Goal: Find specific page/section: Find specific page/section

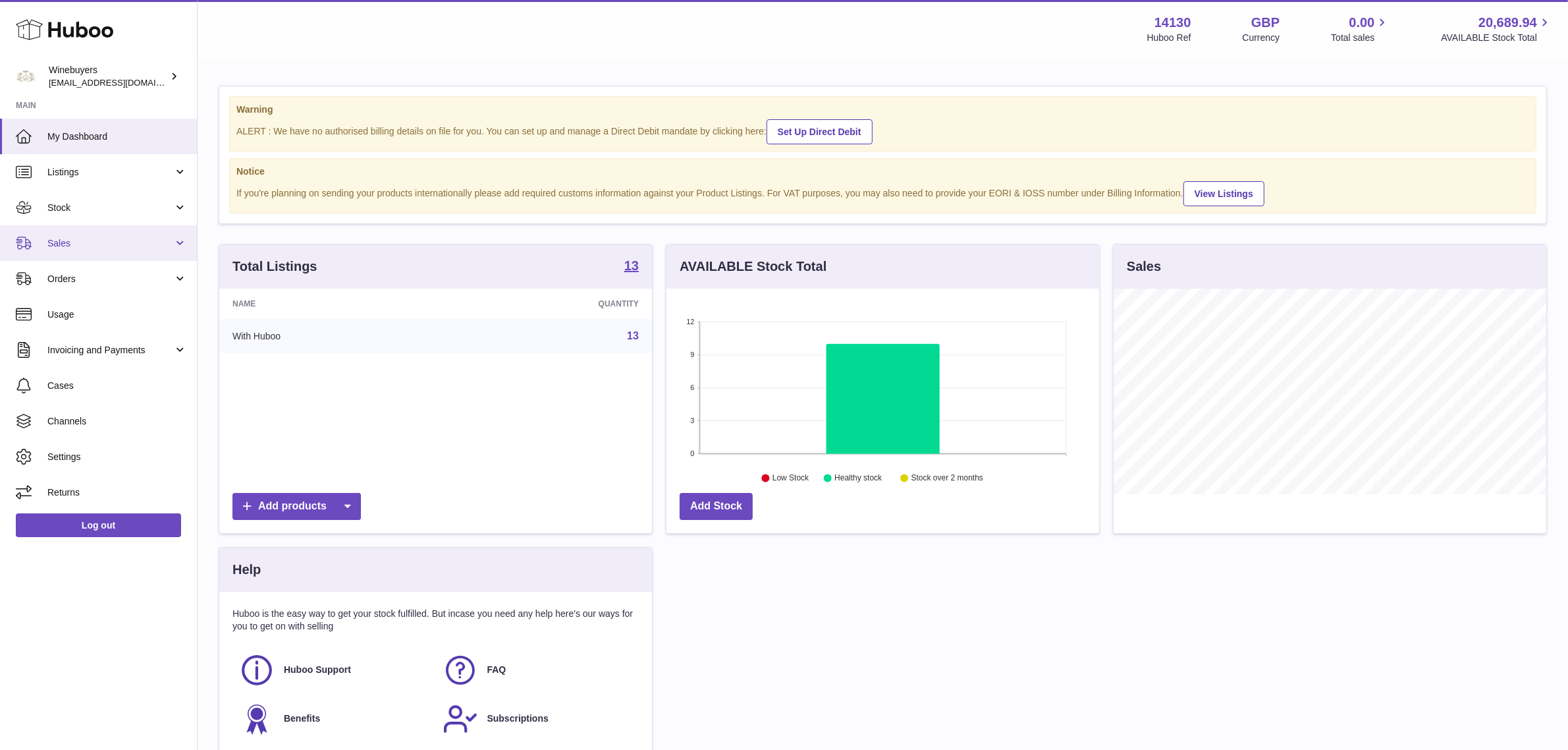
scroll to position [205, 433]
click at [84, 246] on span "Sales" at bounding box center [110, 243] width 125 height 12
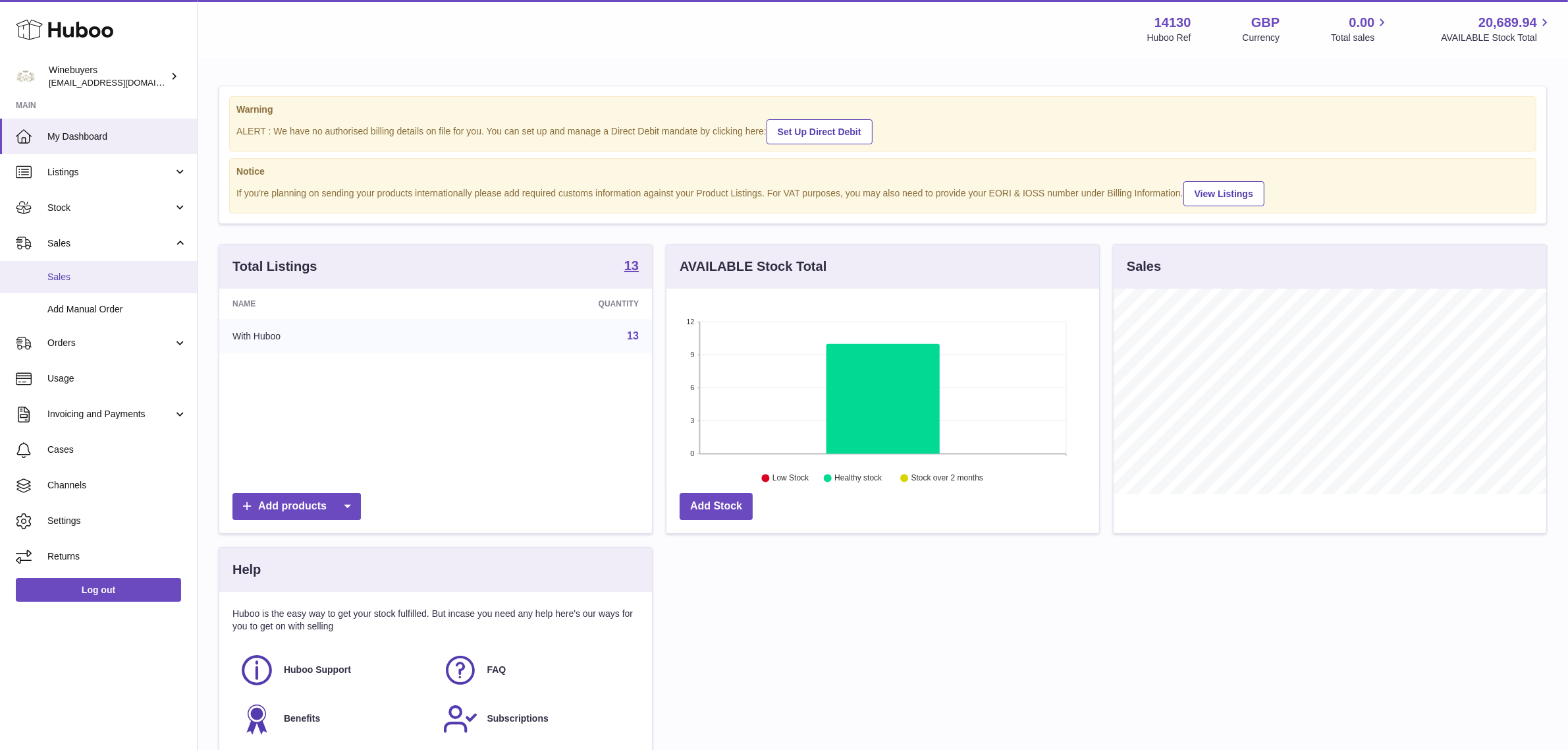
click at [95, 281] on span "Sales" at bounding box center [117, 277] width 139 height 12
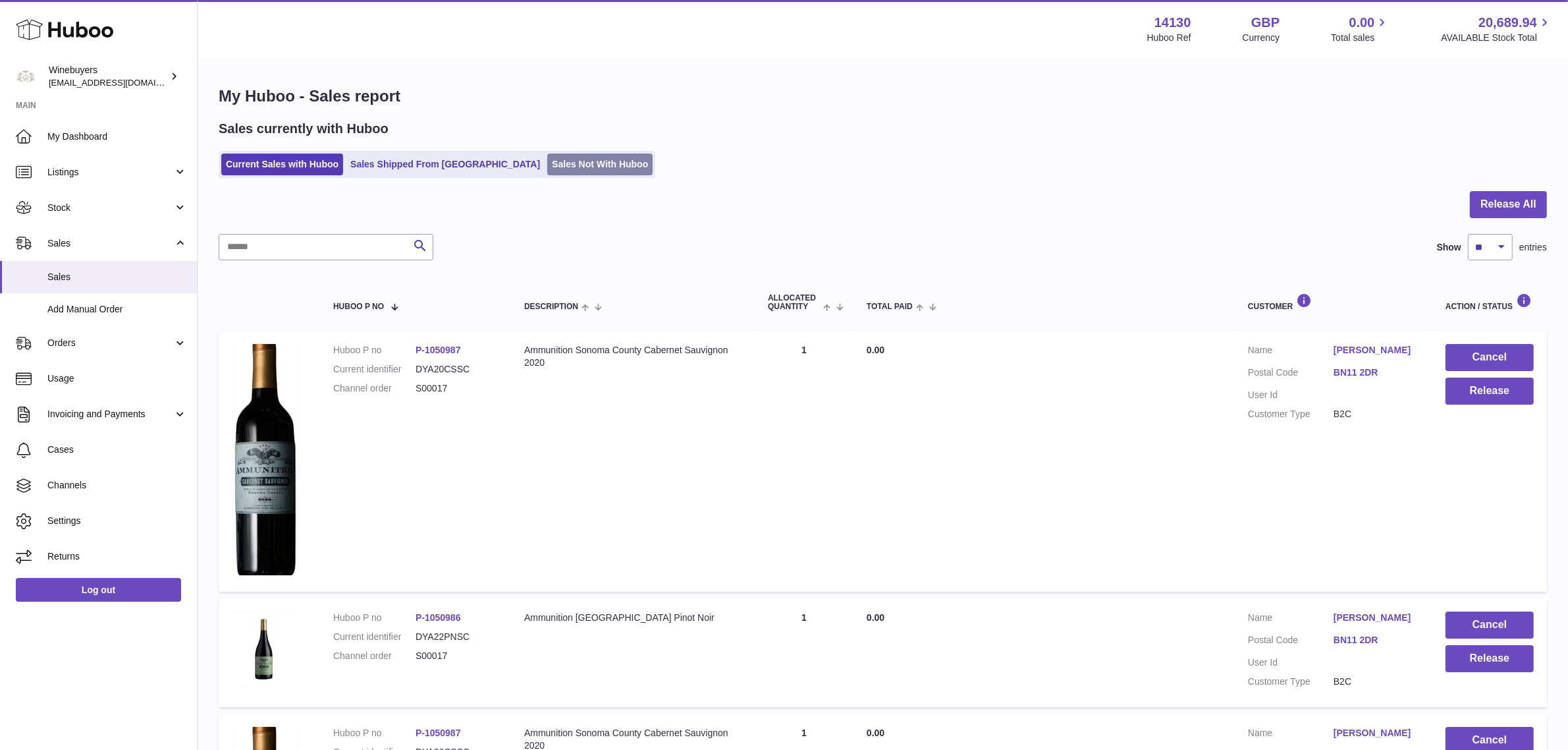
click at [547, 175] on link "Sales Not With Huboo" at bounding box center [600, 164] width 105 height 22
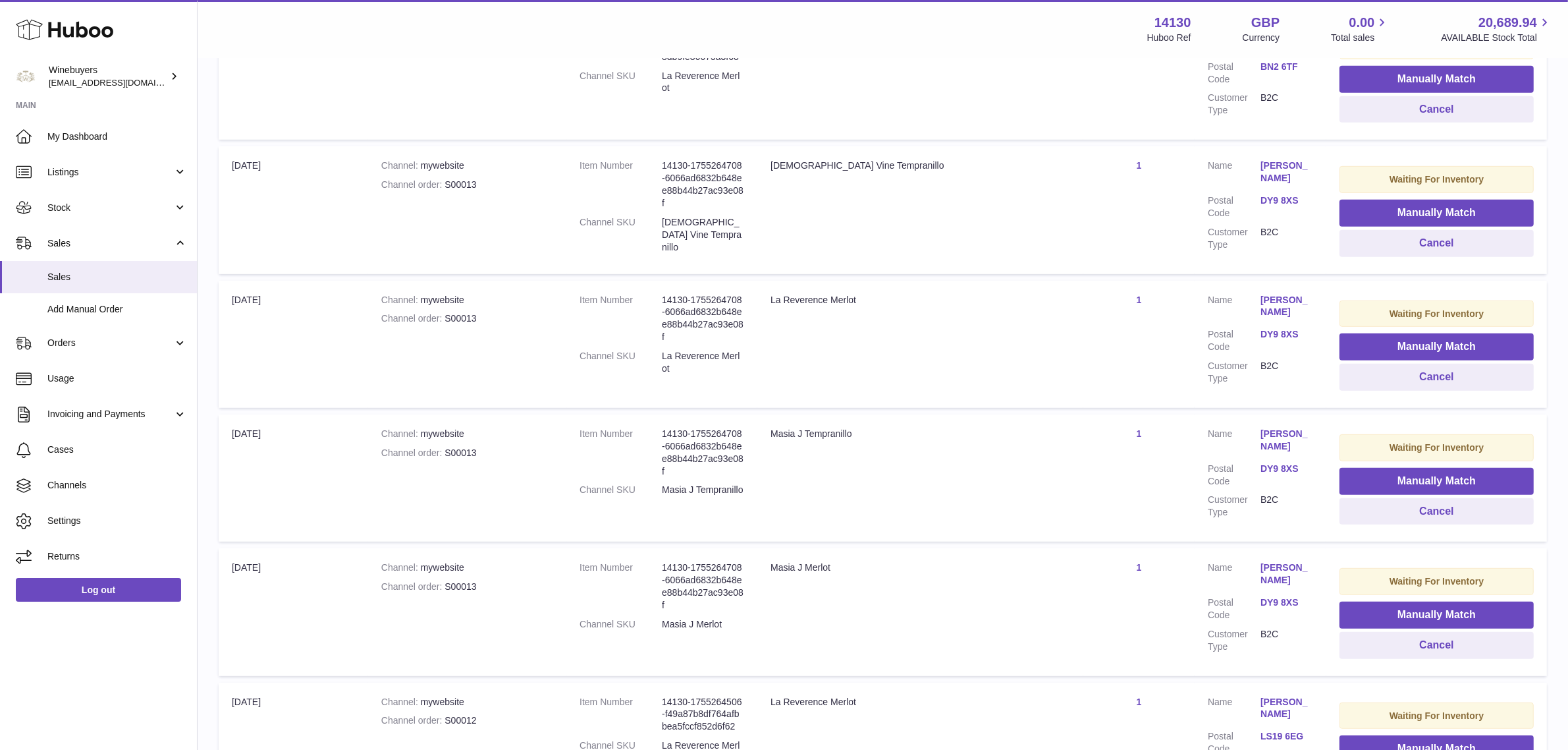
scroll to position [1064, 0]
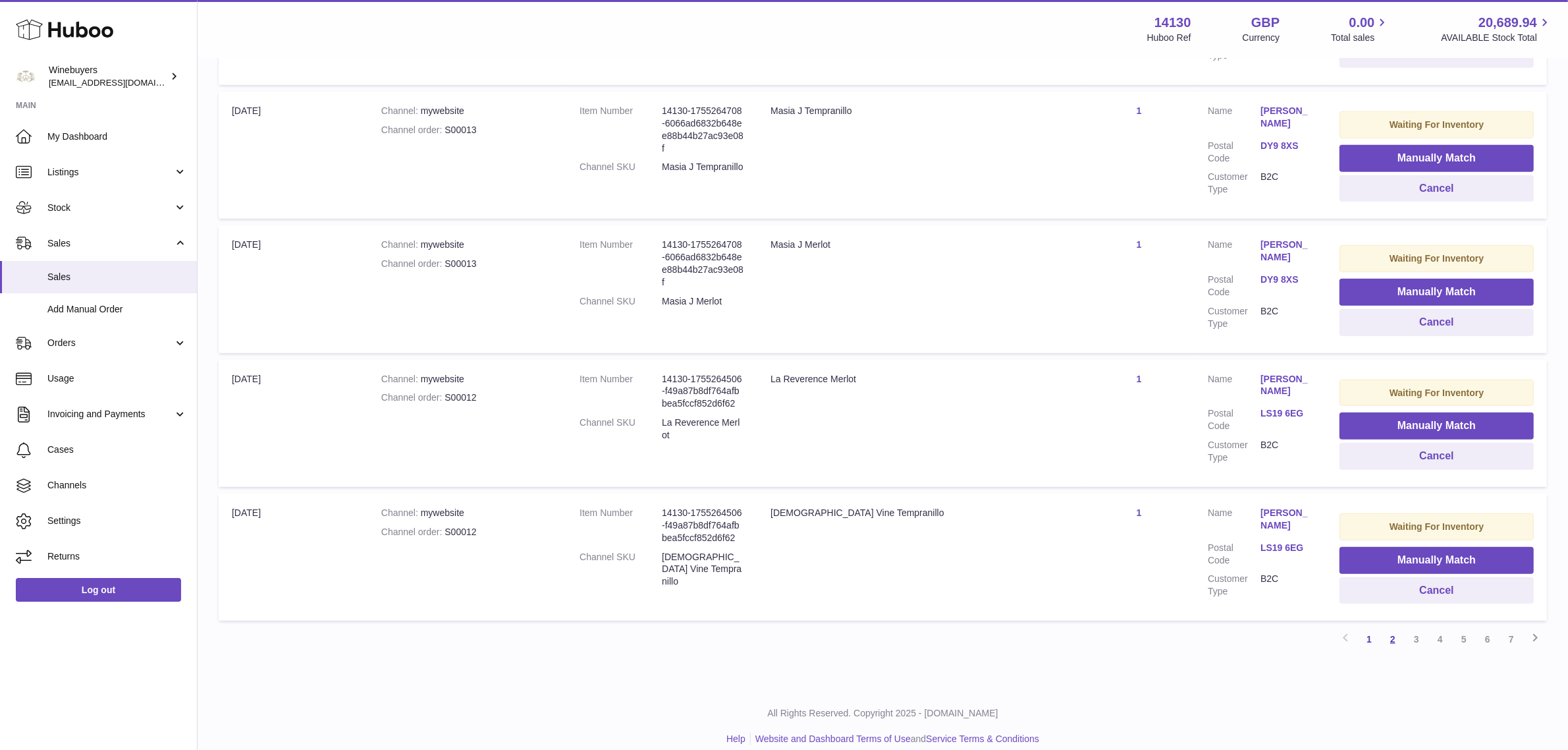
click at [1394, 628] on link "2" at bounding box center [1392, 639] width 24 height 24
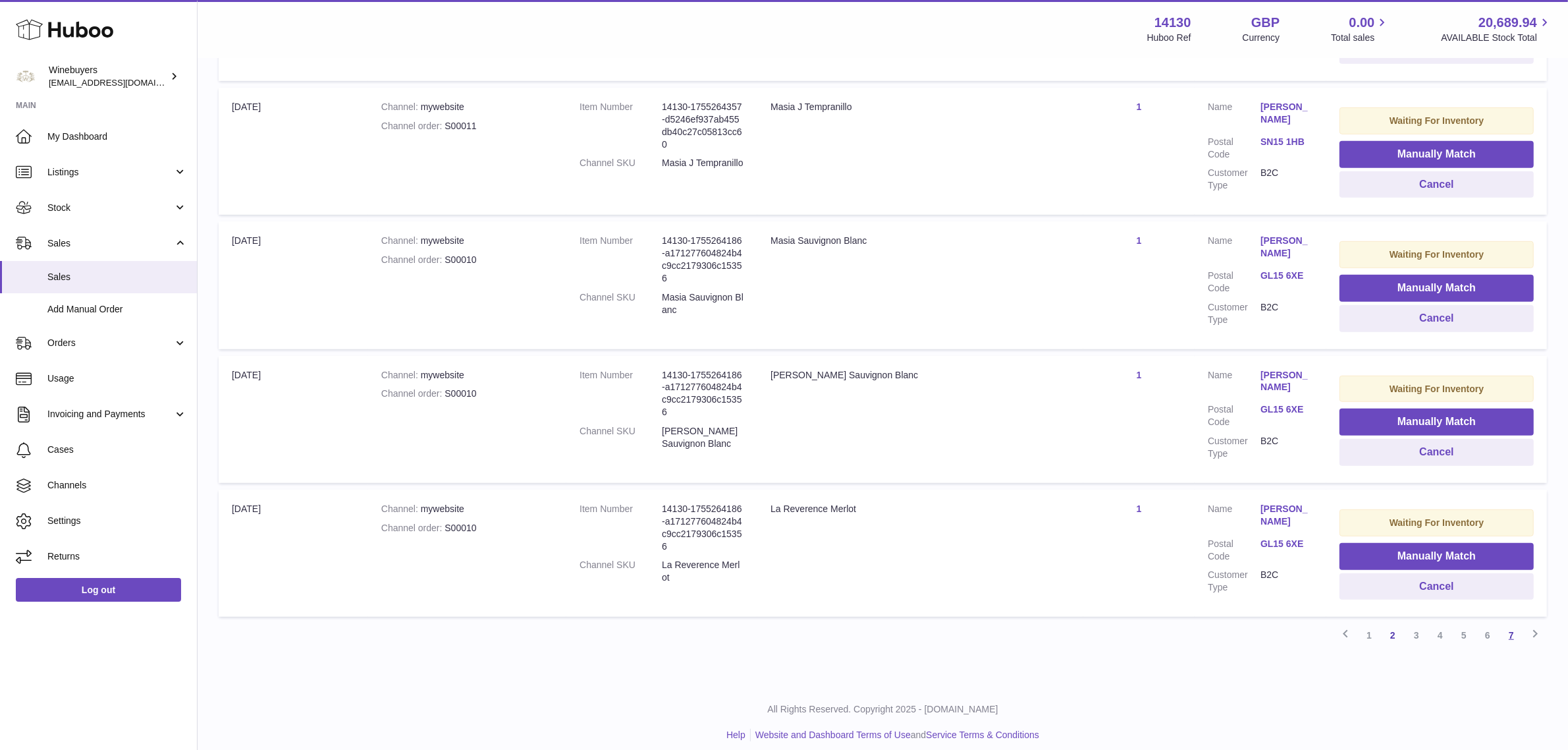
click at [1522, 624] on link "7" at bounding box center [1511, 635] width 24 height 24
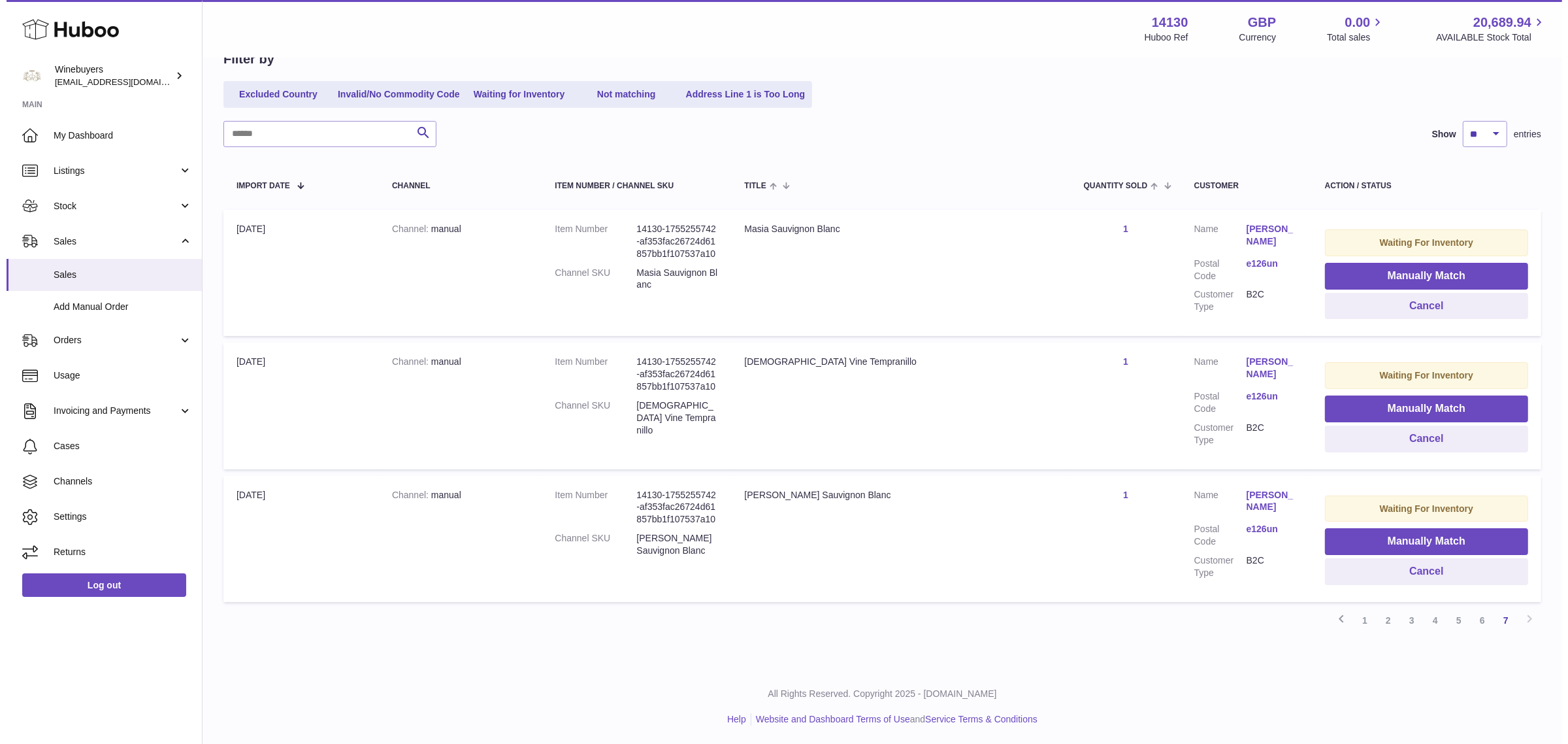
scroll to position [59, 0]
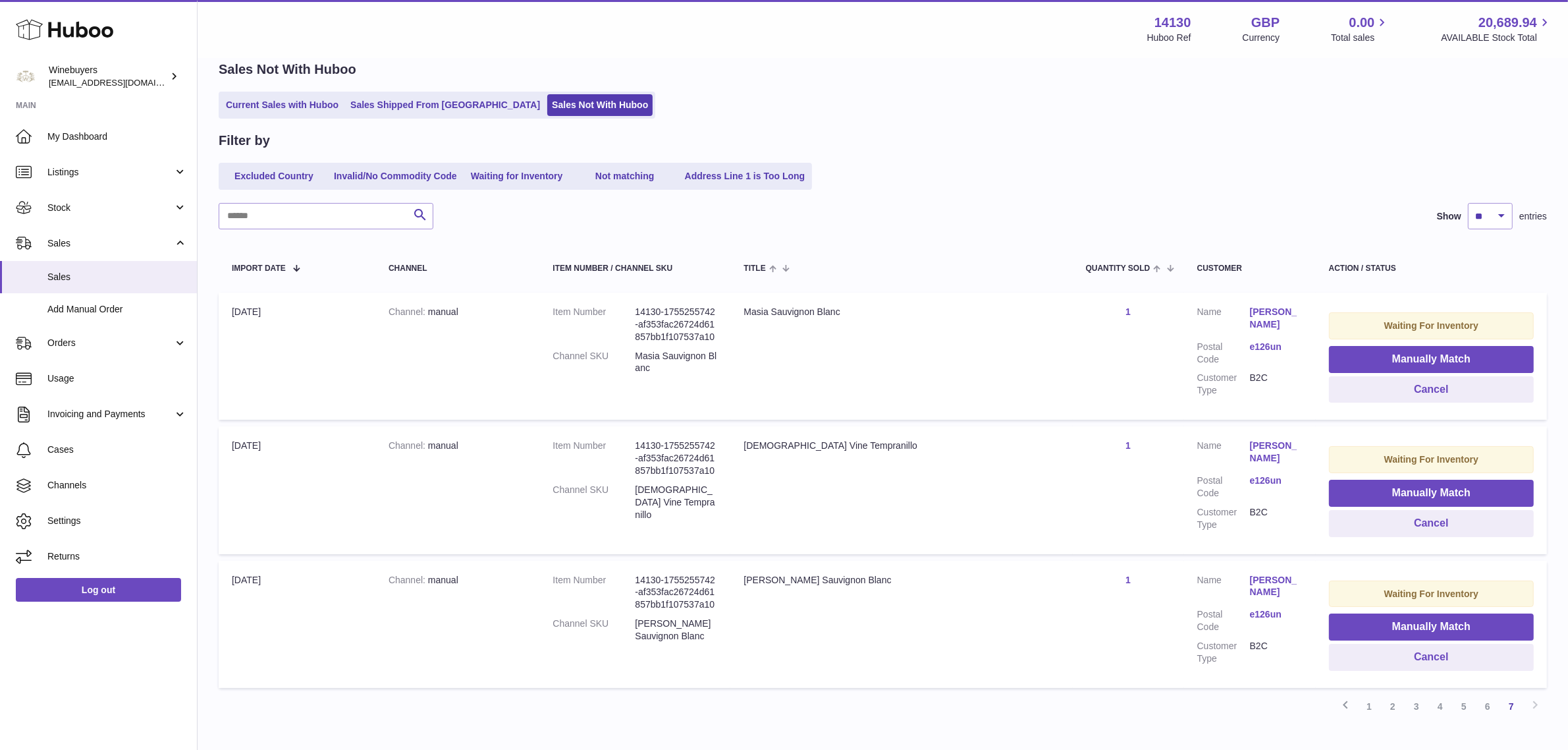
click at [1250, 316] on link "Frederic Billet" at bounding box center [1276, 318] width 52 height 25
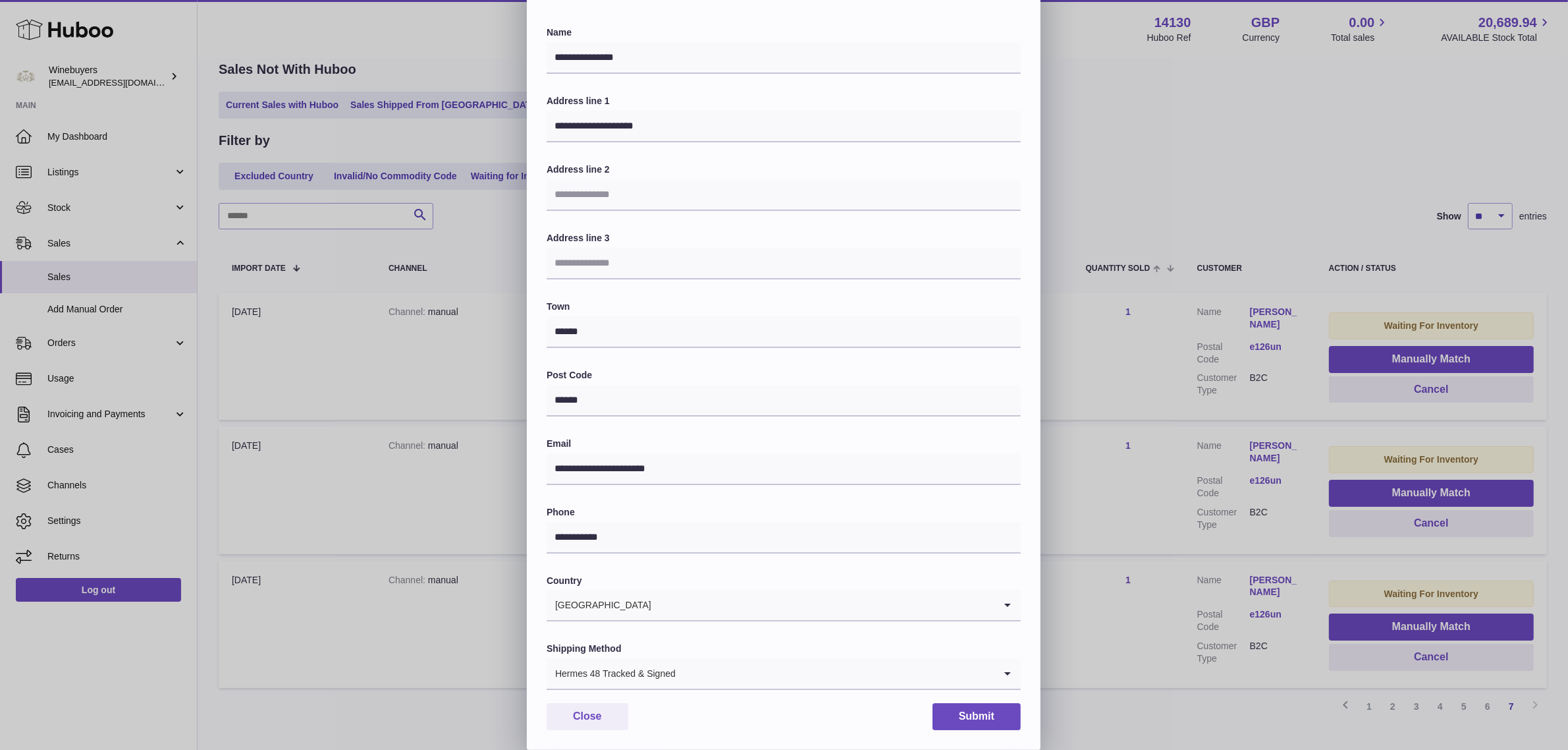
scroll to position [0, 0]
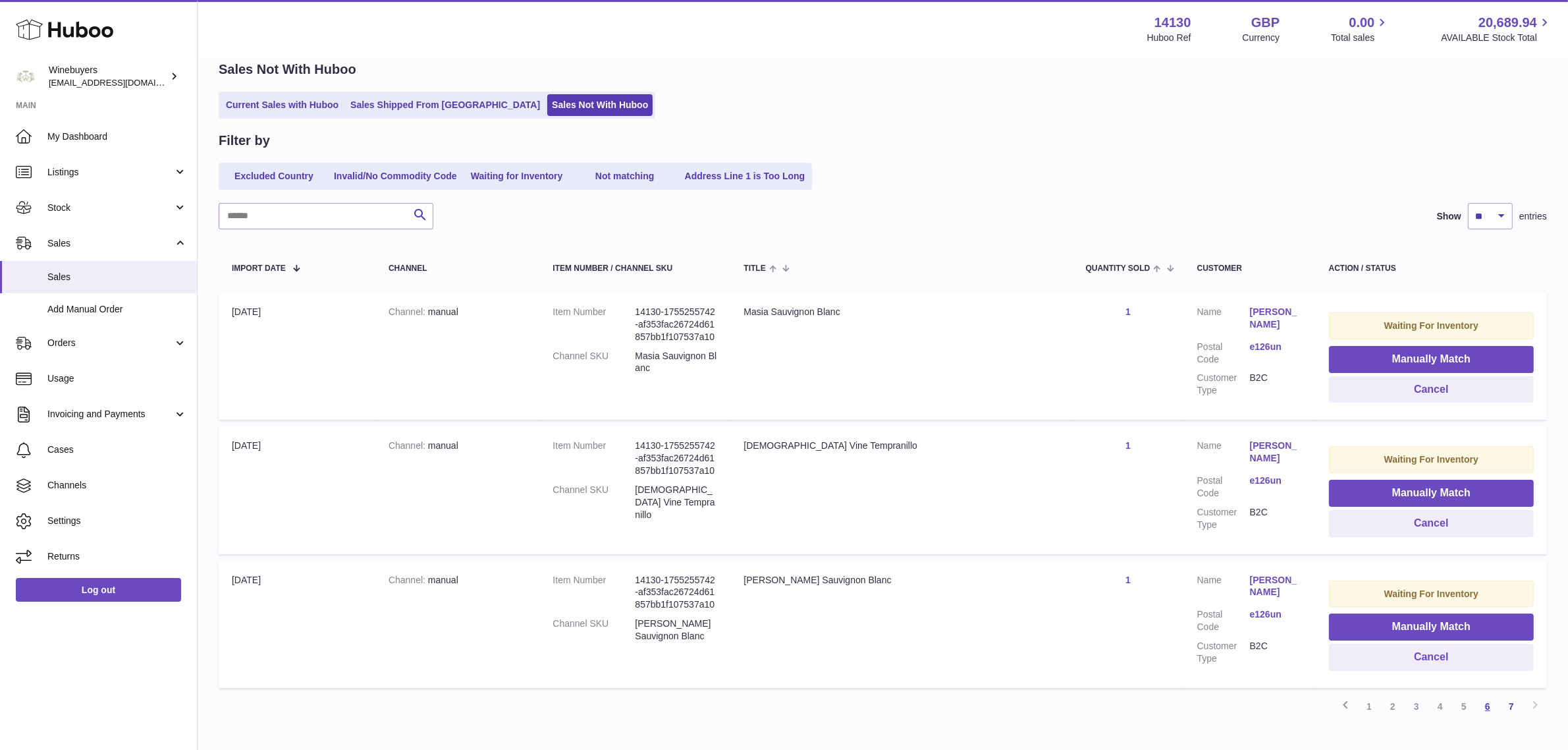
click at [1496, 708] on link "6" at bounding box center [1488, 706] width 24 height 24
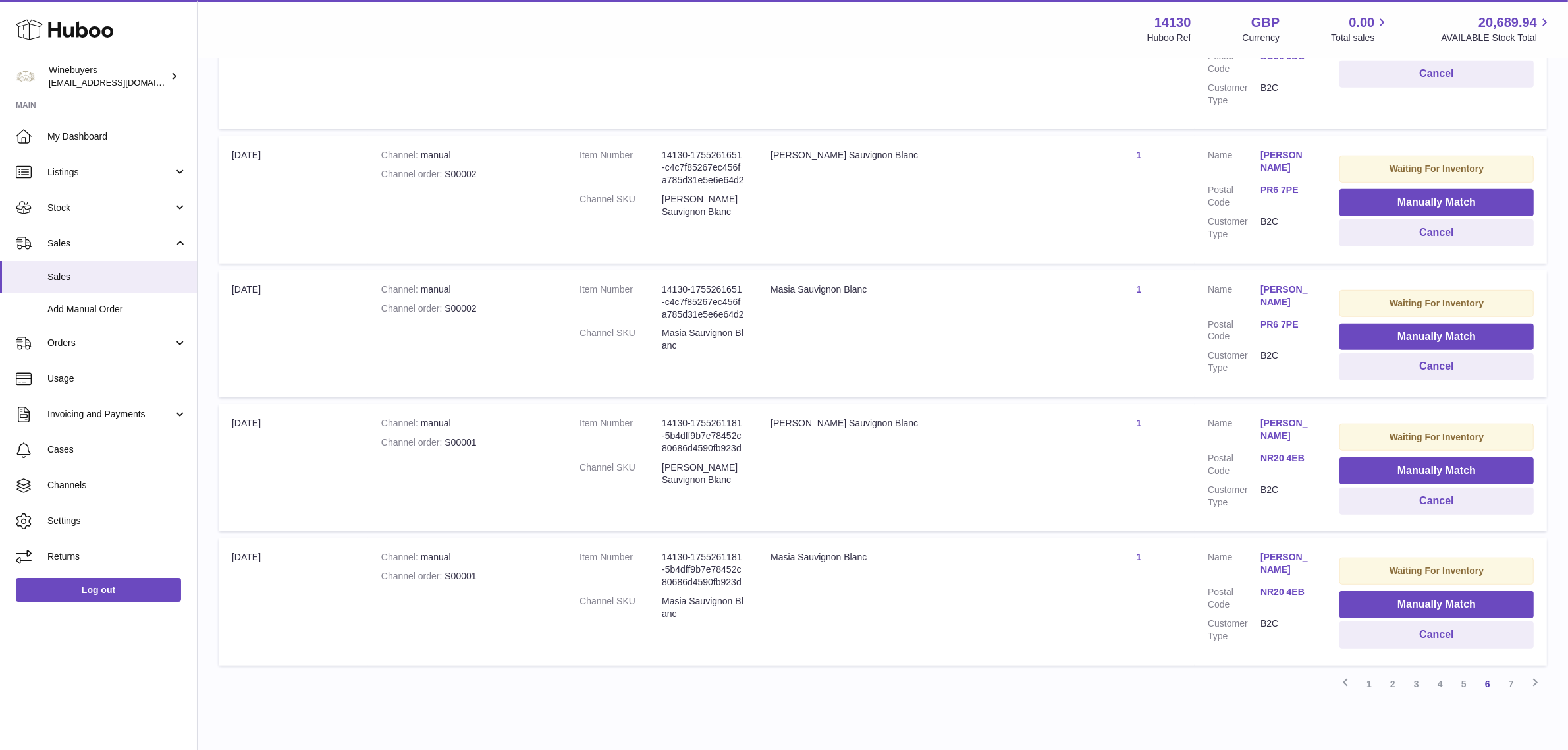
scroll to position [1079, 0]
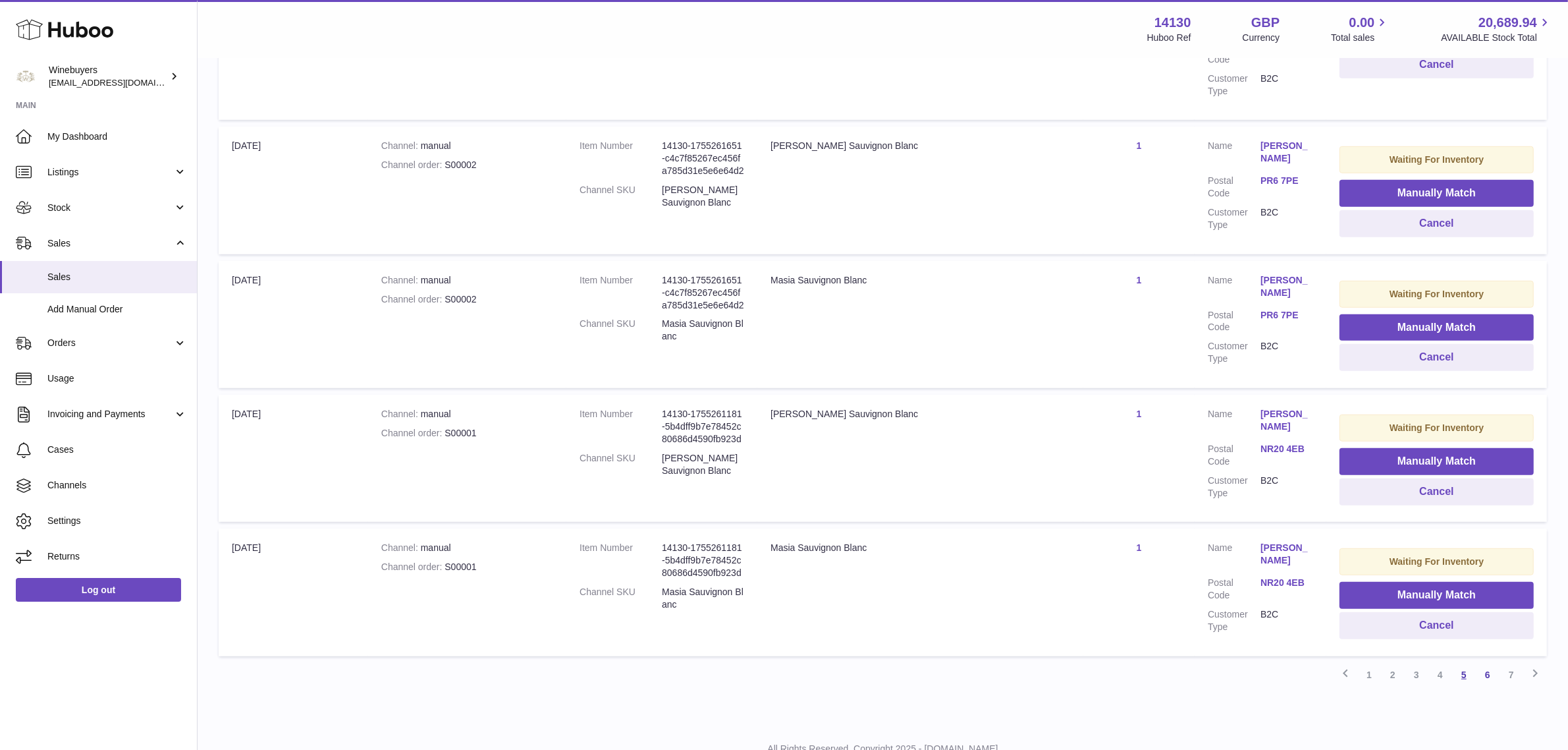
click at [1457, 663] on link "5" at bounding box center [1464, 675] width 24 height 24
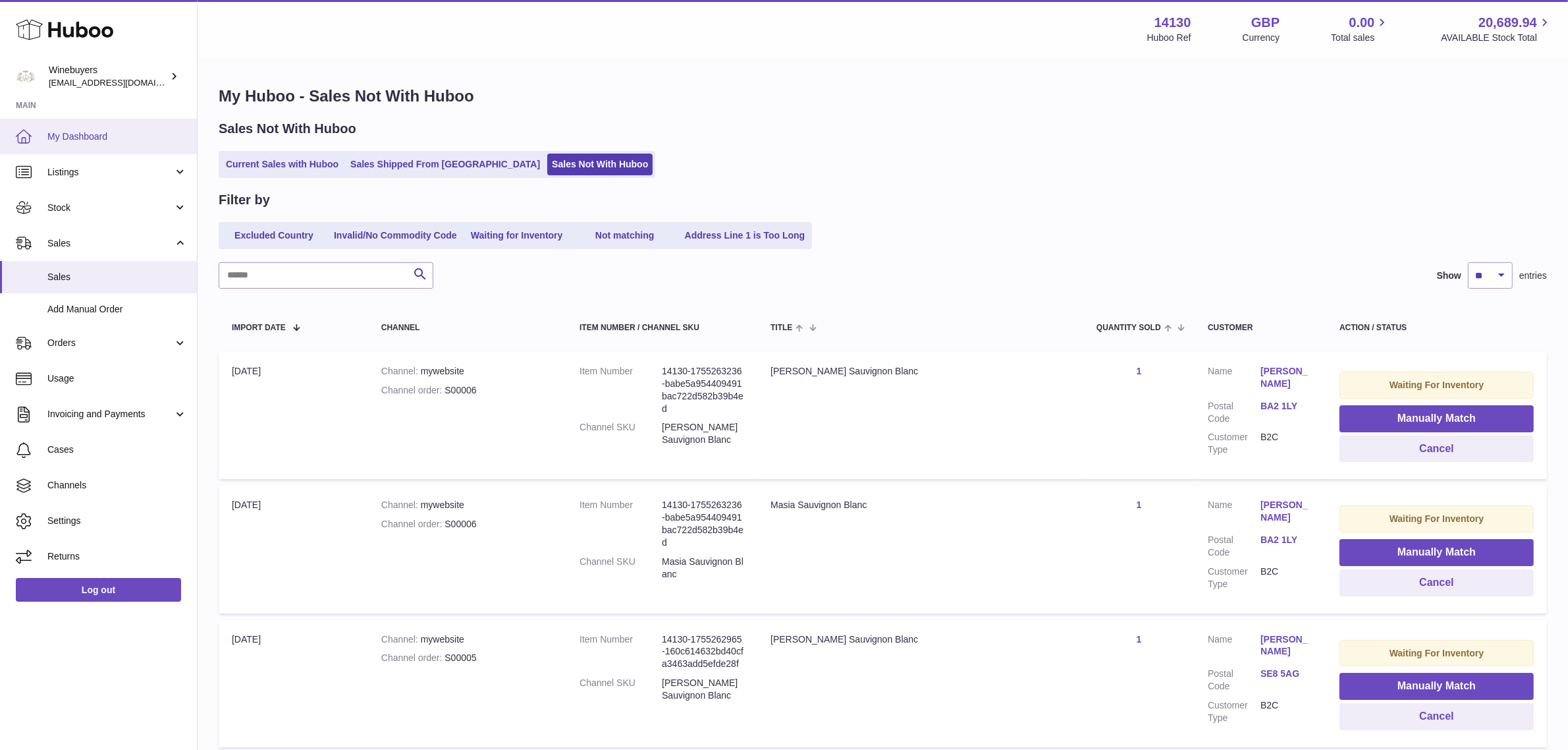
click at [89, 124] on link "My Dashboard" at bounding box center [99, 136] width 197 height 35
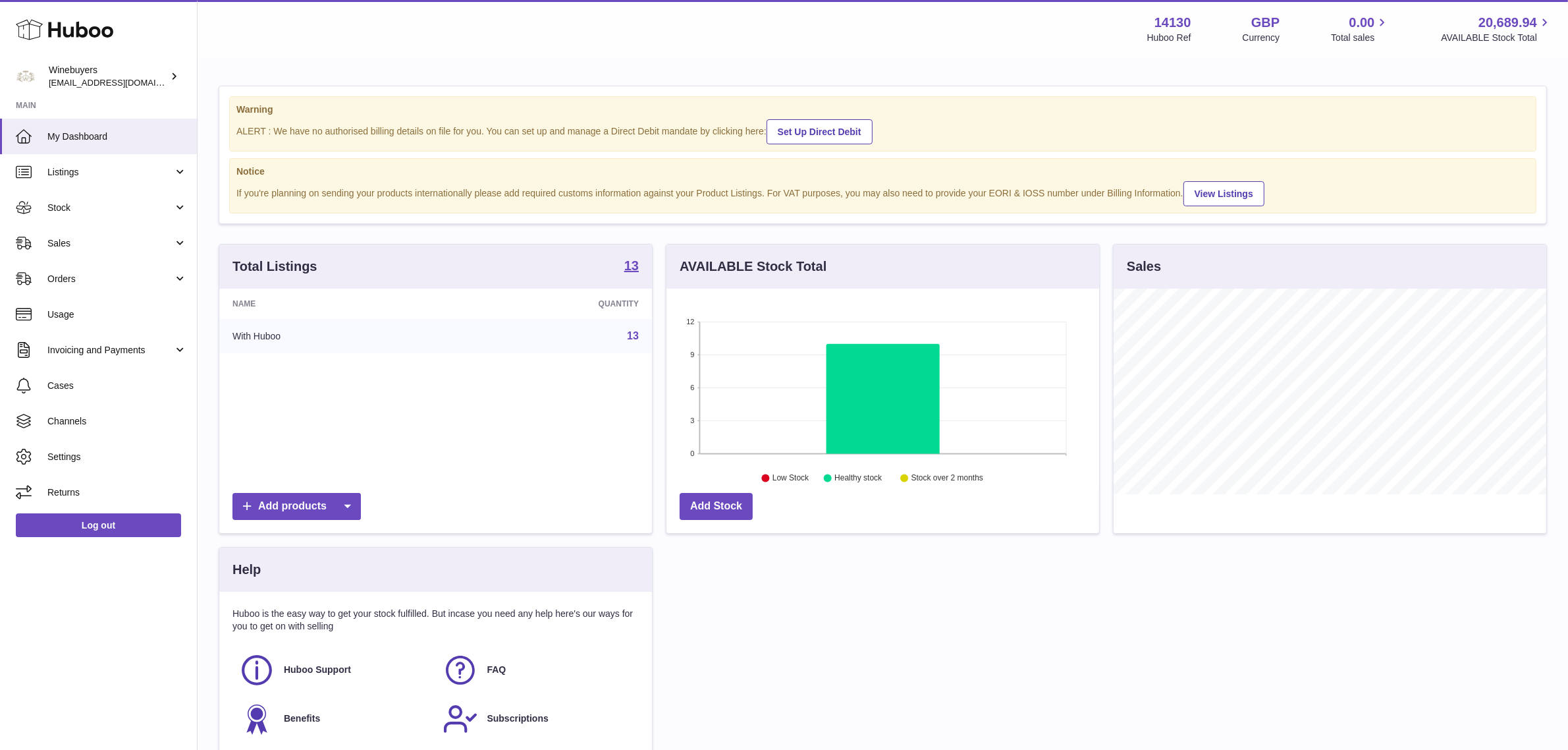
scroll to position [205, 433]
click at [109, 276] on span "Orders" at bounding box center [110, 279] width 125 height 12
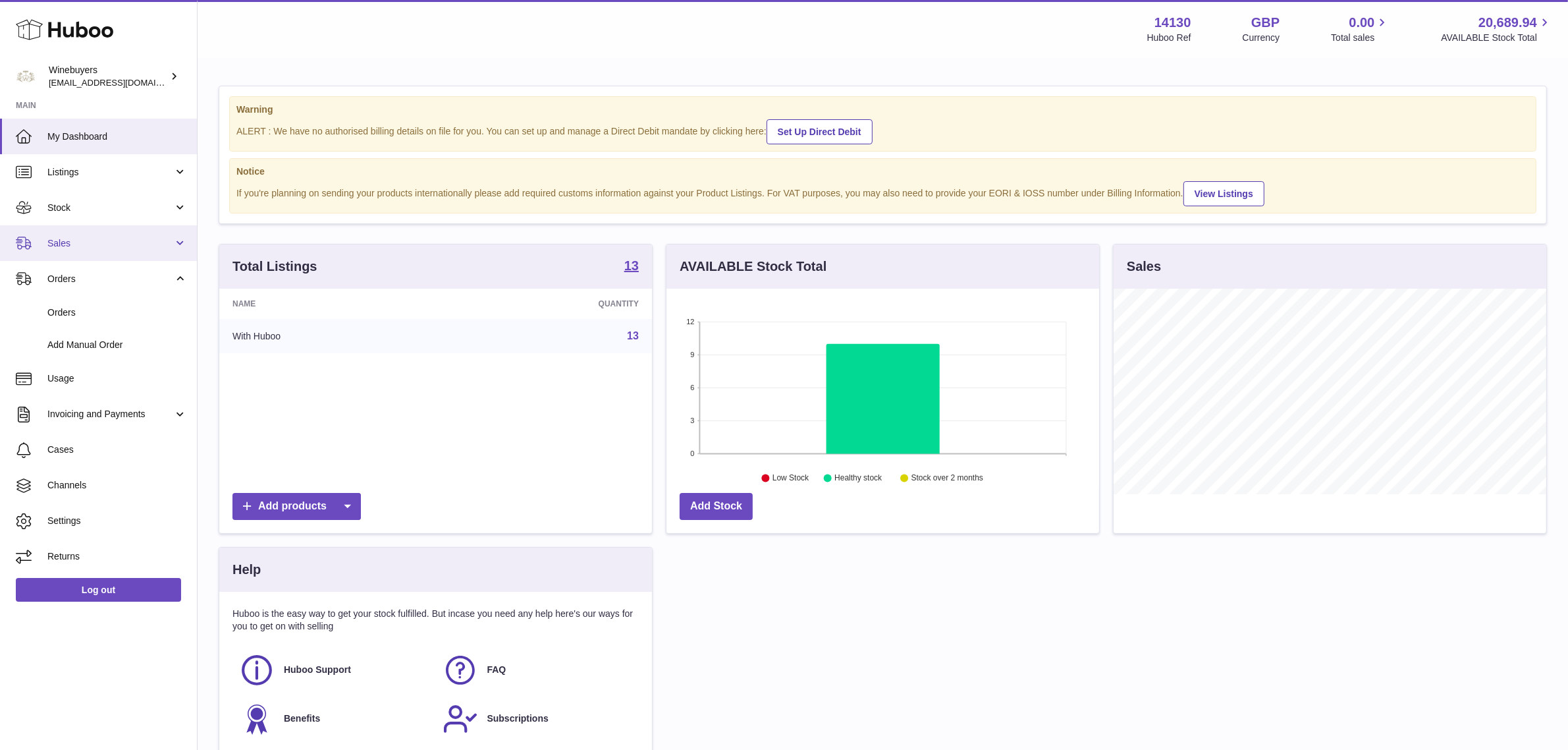
click at [104, 245] on span "Sales" at bounding box center [110, 243] width 125 height 12
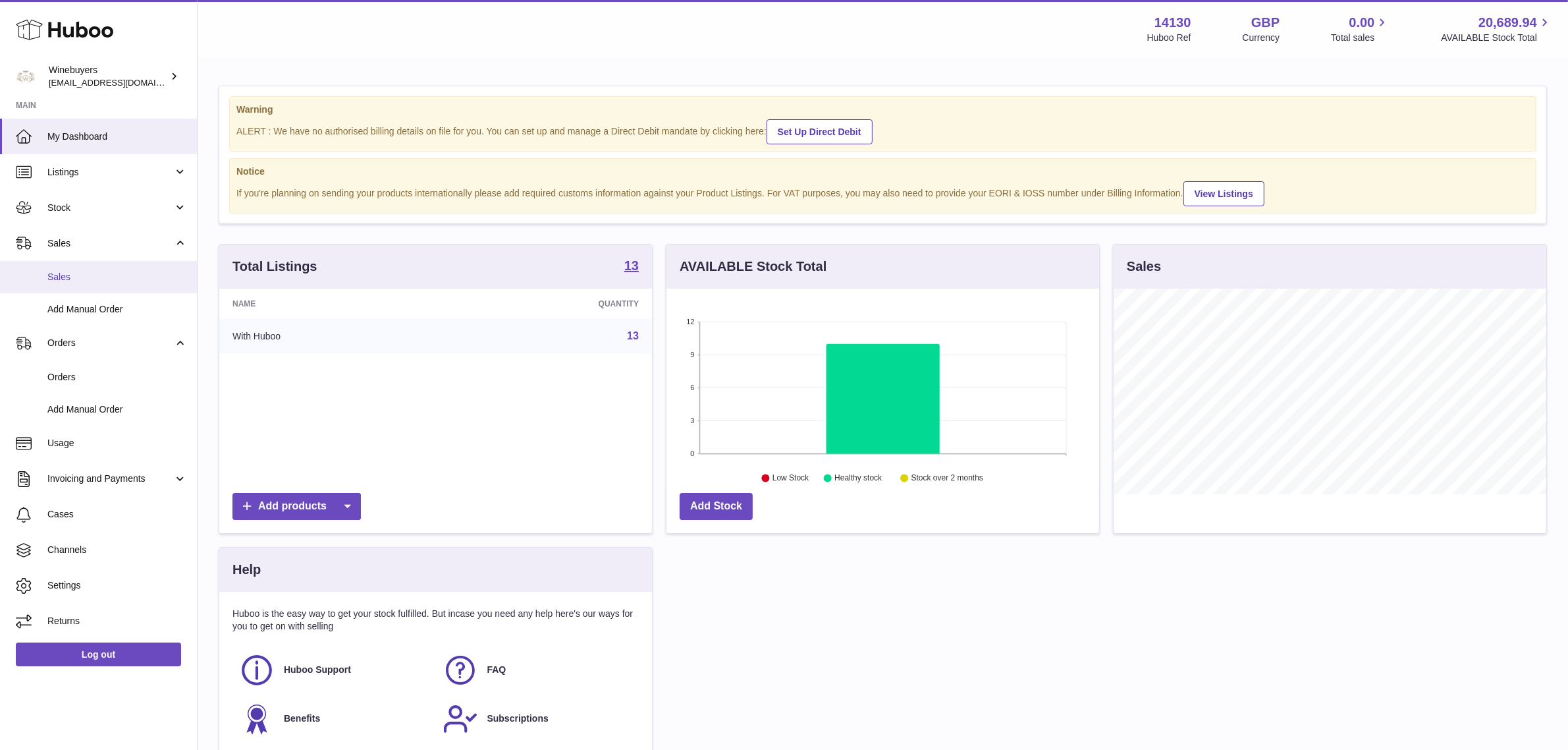
click at [101, 276] on span "Sales" at bounding box center [117, 277] width 139 height 12
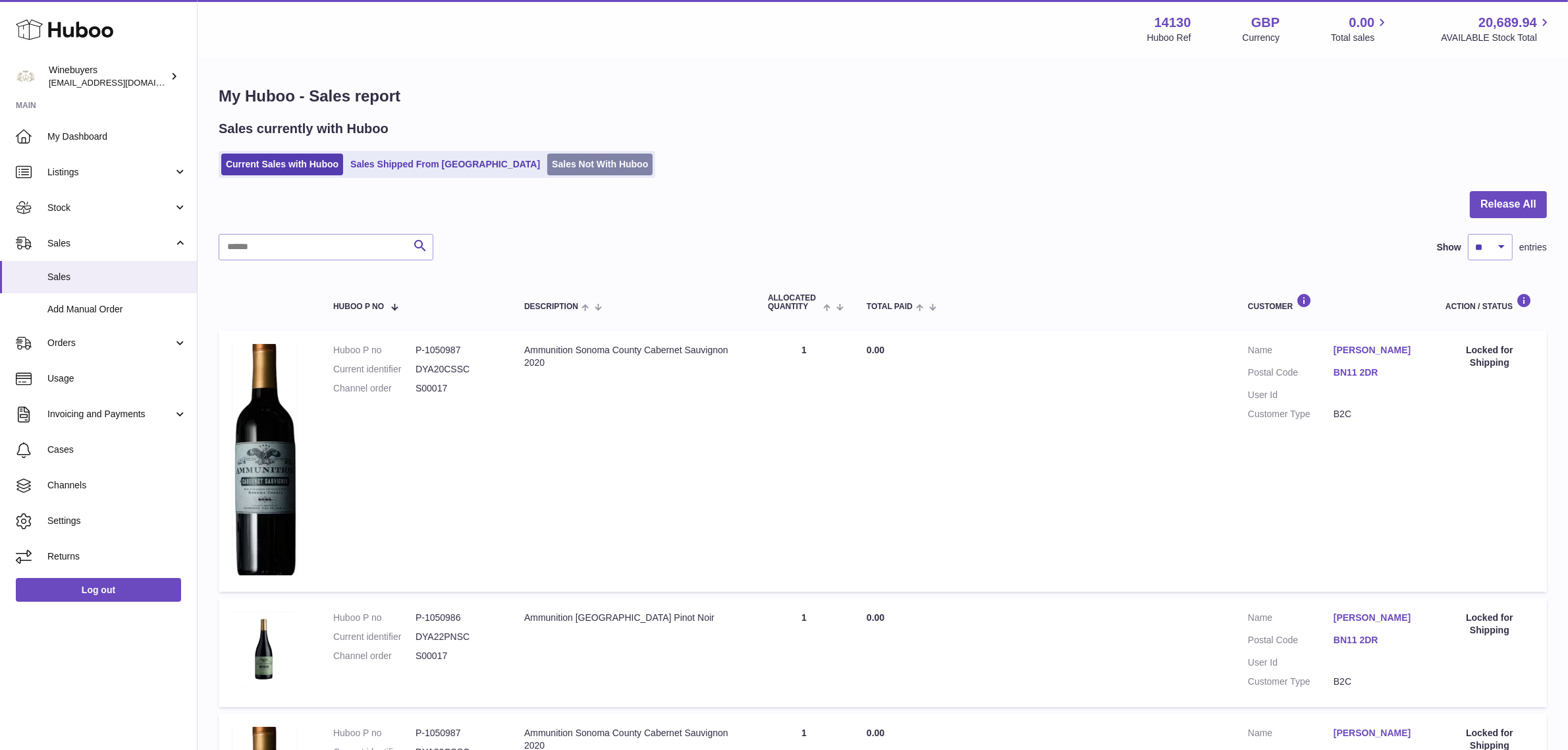
click at [547, 165] on link "Sales Not With Huboo" at bounding box center [600, 164] width 105 height 22
